Goal: Task Accomplishment & Management: Complete application form

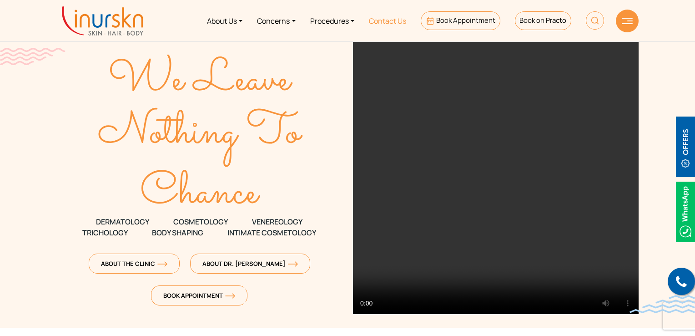
click at [381, 21] on link "Contact Us" at bounding box center [388, 21] width 52 height 34
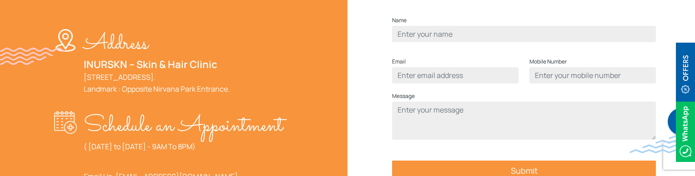
scroll to position [364, 0]
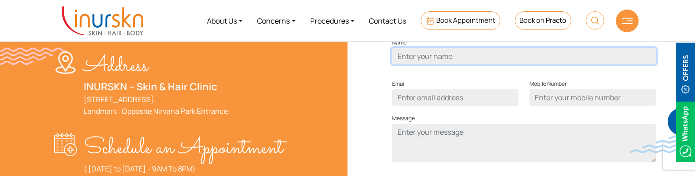
click at [447, 65] on input "Contact form" at bounding box center [524, 56] width 264 height 16
type input "muskan"
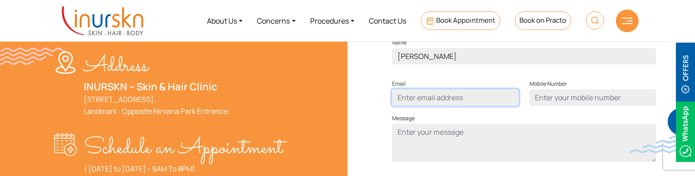
click at [454, 106] on input "Contact form" at bounding box center [455, 98] width 126 height 16
type input "muskan@gmail.com"
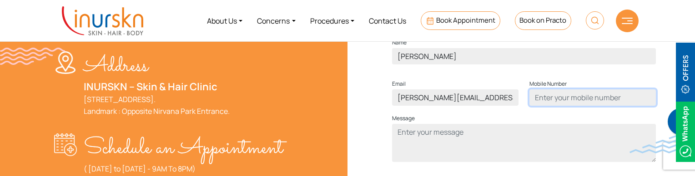
click at [569, 106] on input "Contact form" at bounding box center [592, 98] width 126 height 16
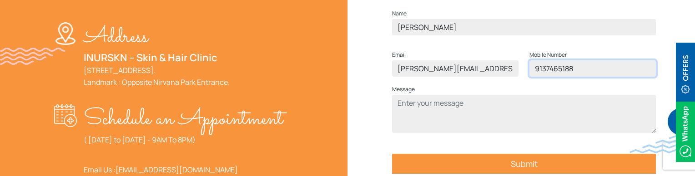
scroll to position [364, 0]
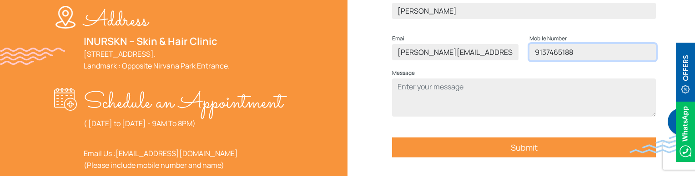
type input "9137465188"
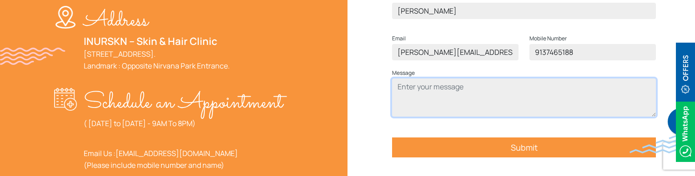
click at [456, 104] on textarea "Contact form" at bounding box center [524, 98] width 264 height 38
type textarea "test"
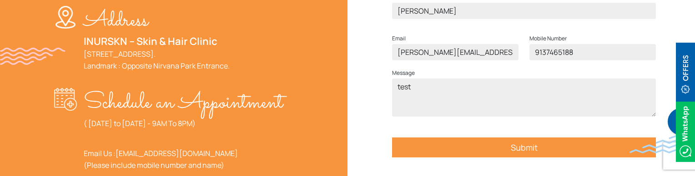
click at [528, 158] on input "Submit" at bounding box center [524, 148] width 264 height 20
